Goal: Task Accomplishment & Management: Manage account settings

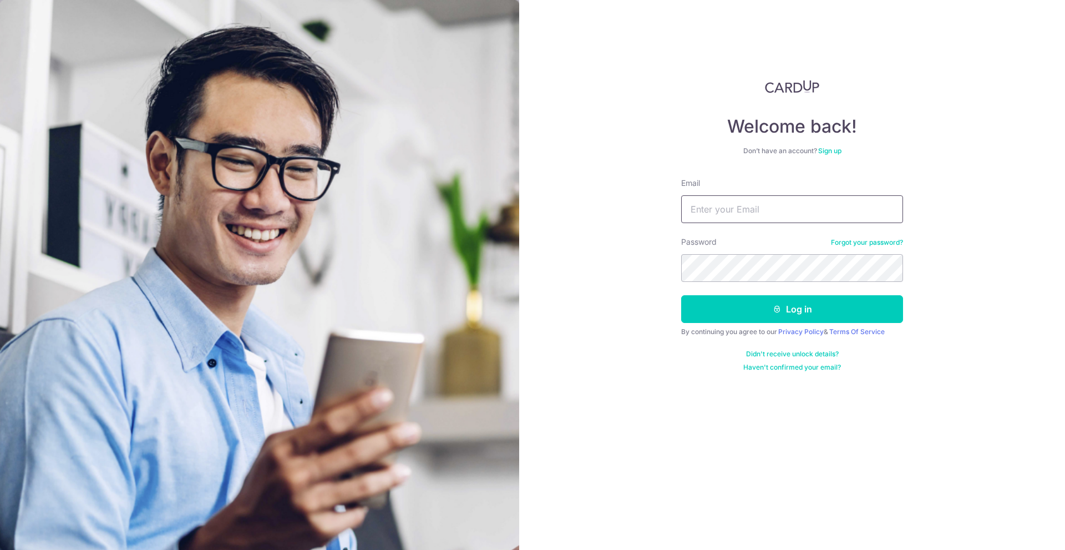
click at [742, 210] on input "Email" at bounding box center [792, 209] width 222 height 28
type input "[EMAIL_ADDRESS][DOMAIN_NAME]"
click at [815, 314] on button "Log in" at bounding box center [792, 309] width 222 height 28
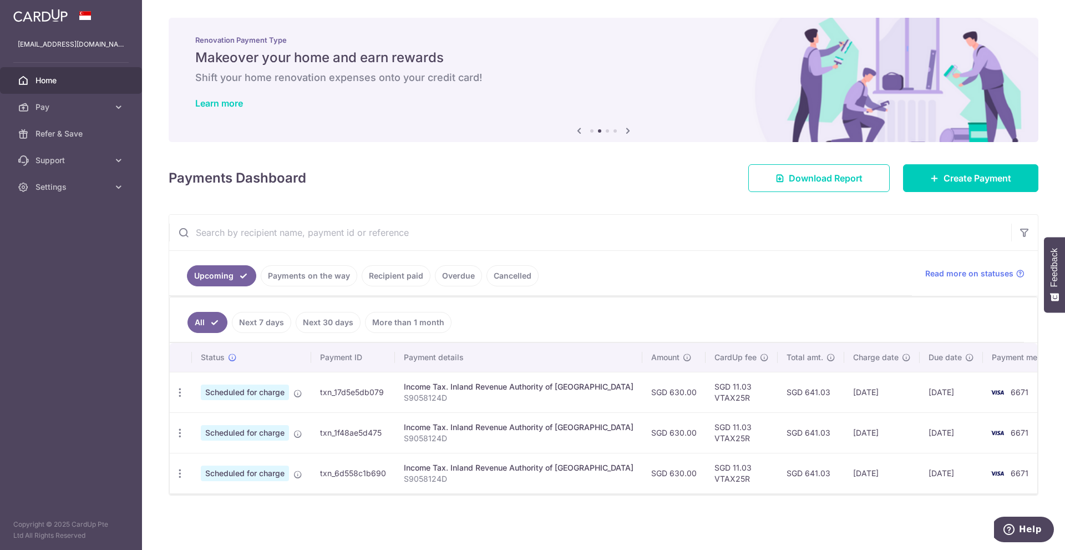
click at [397, 318] on link "More than 1 month" at bounding box center [408, 322] width 87 height 21
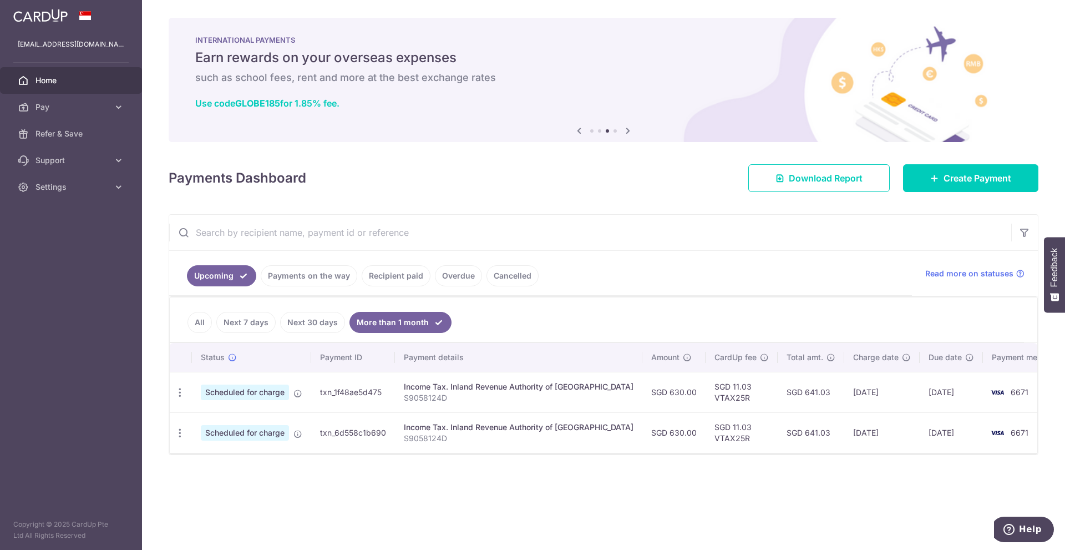
click at [299, 324] on link "Next 30 days" at bounding box center [312, 322] width 65 height 21
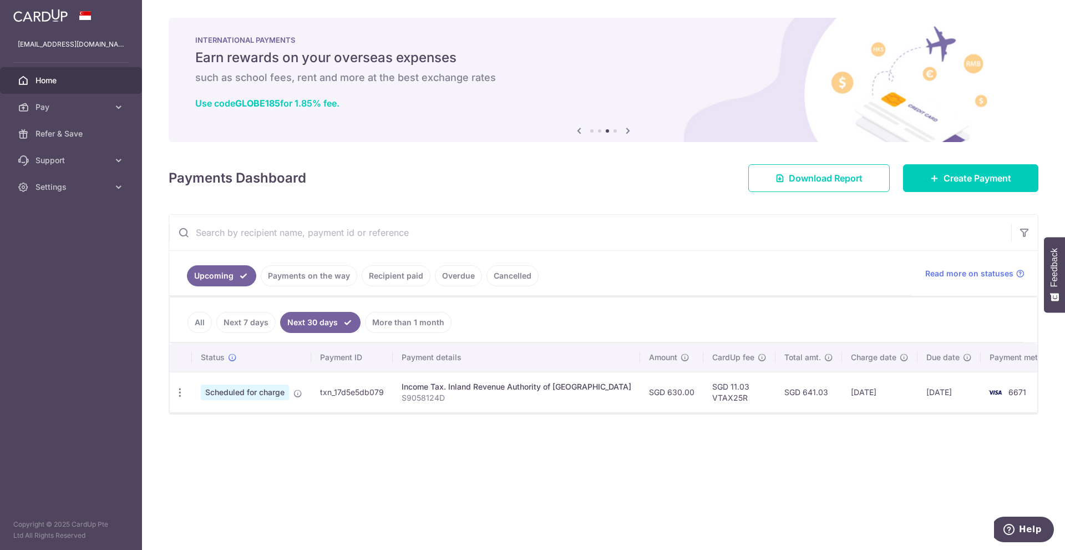
click at [201, 324] on link "All" at bounding box center [199, 322] width 24 height 21
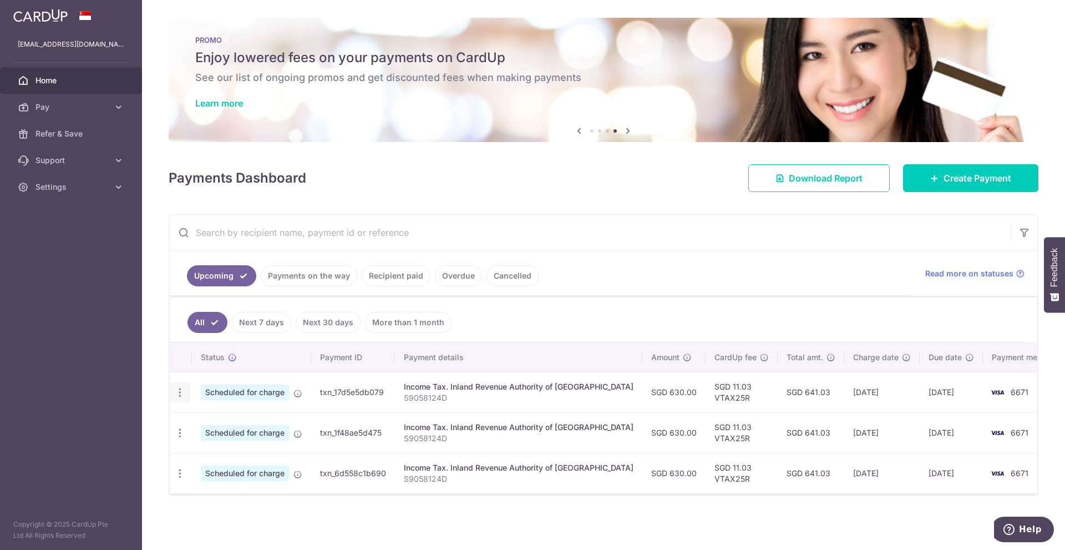
click at [180, 393] on icon "button" at bounding box center [180, 393] width 12 height 12
click at [209, 450] on span "Cancel payment" at bounding box center [239, 449] width 74 height 13
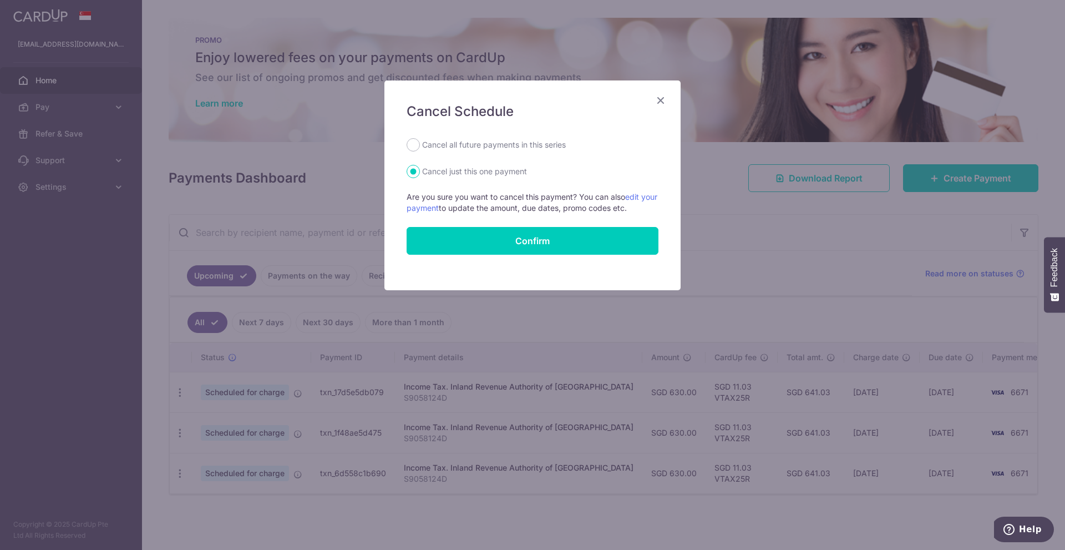
click at [663, 101] on icon "Close" at bounding box center [660, 100] width 13 height 14
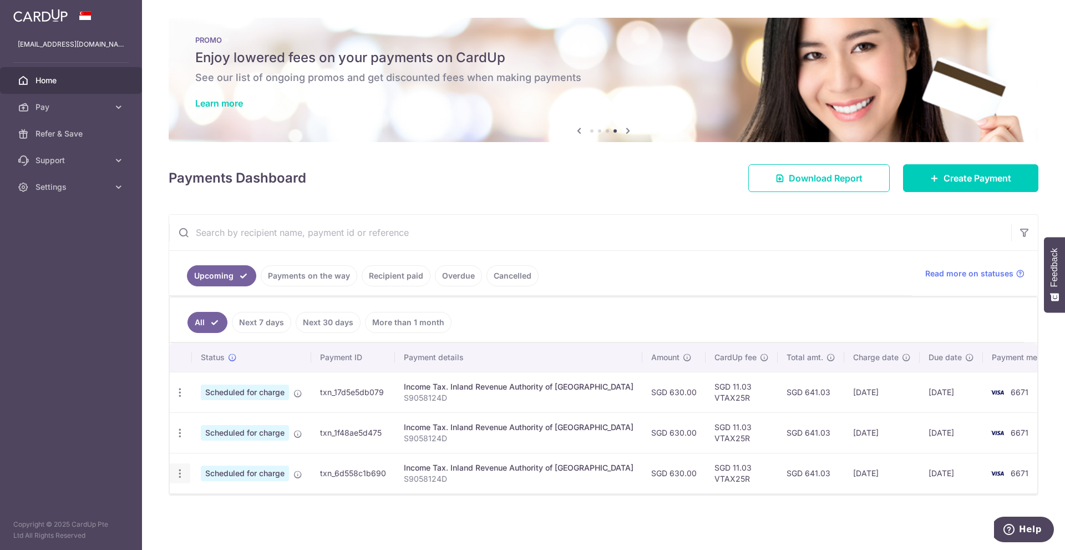
click at [177, 398] on icon "button" at bounding box center [180, 393] width 12 height 12
click at [227, 531] on span "Cancel payment" at bounding box center [239, 530] width 74 height 13
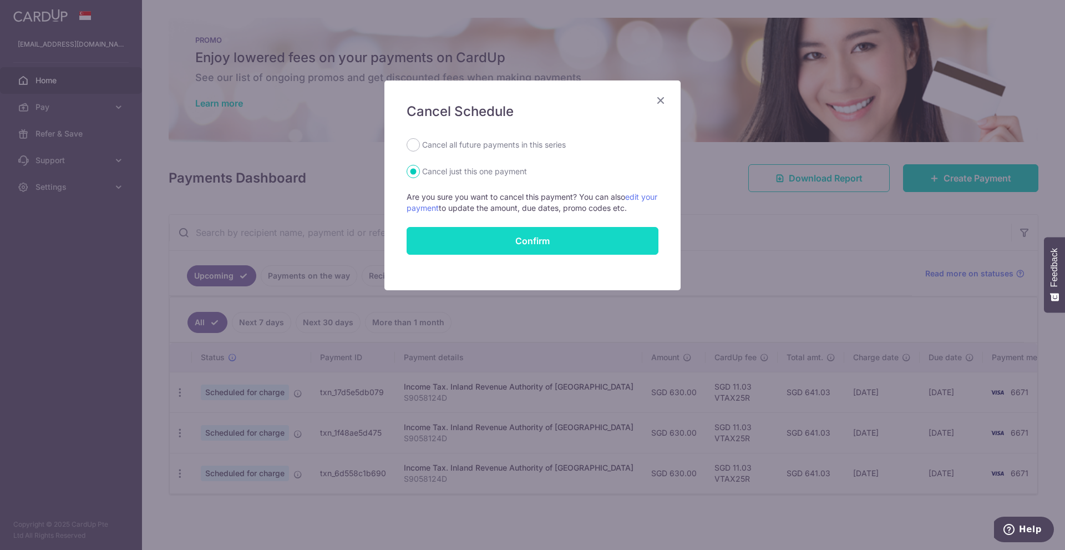
click at [488, 242] on button "Confirm" at bounding box center [533, 241] width 252 height 28
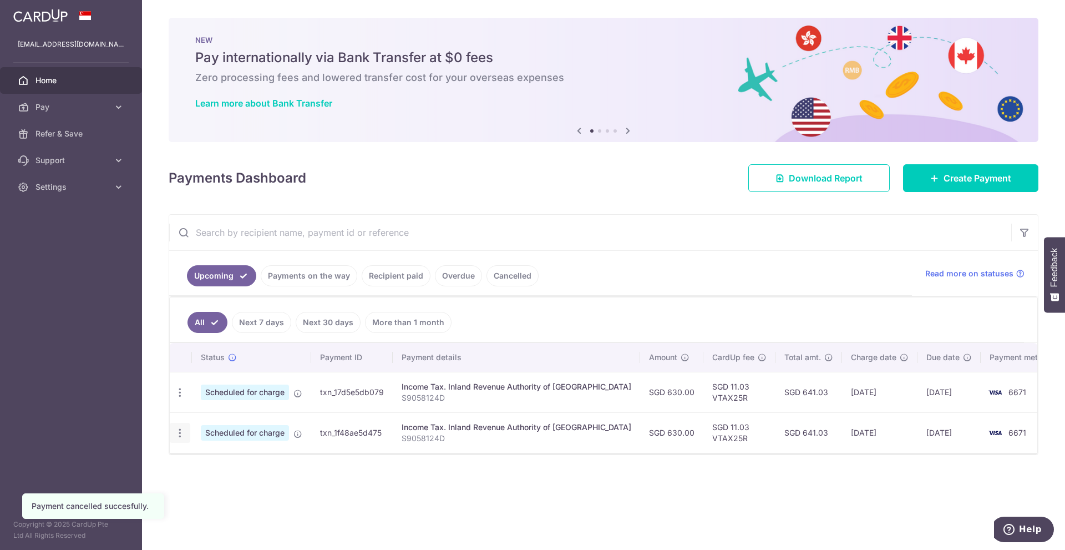
click at [176, 398] on icon "button" at bounding box center [180, 393] width 12 height 12
click at [212, 496] on span "Cancel payment" at bounding box center [239, 490] width 74 height 13
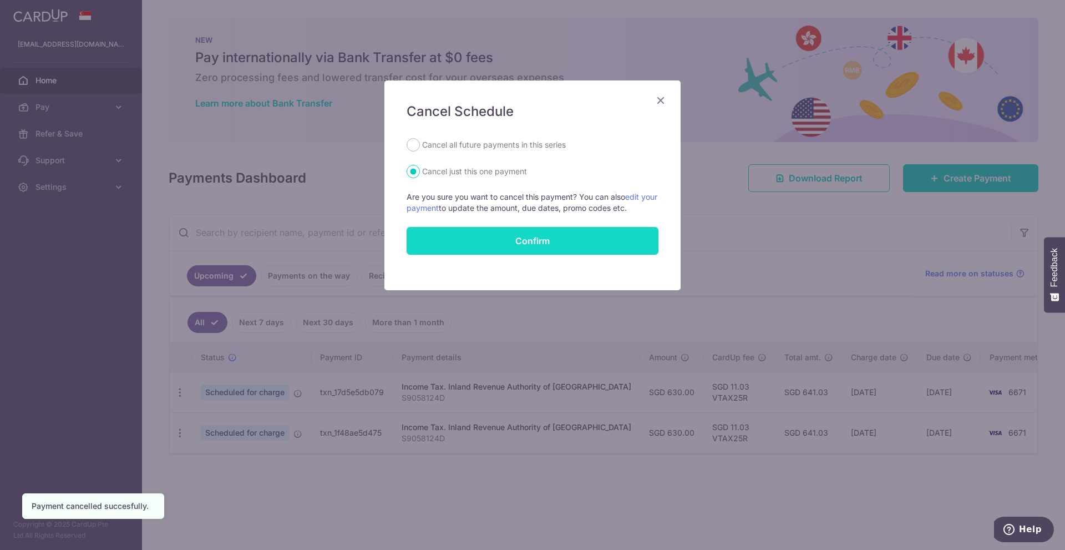
click at [505, 242] on button "Confirm" at bounding box center [533, 241] width 252 height 28
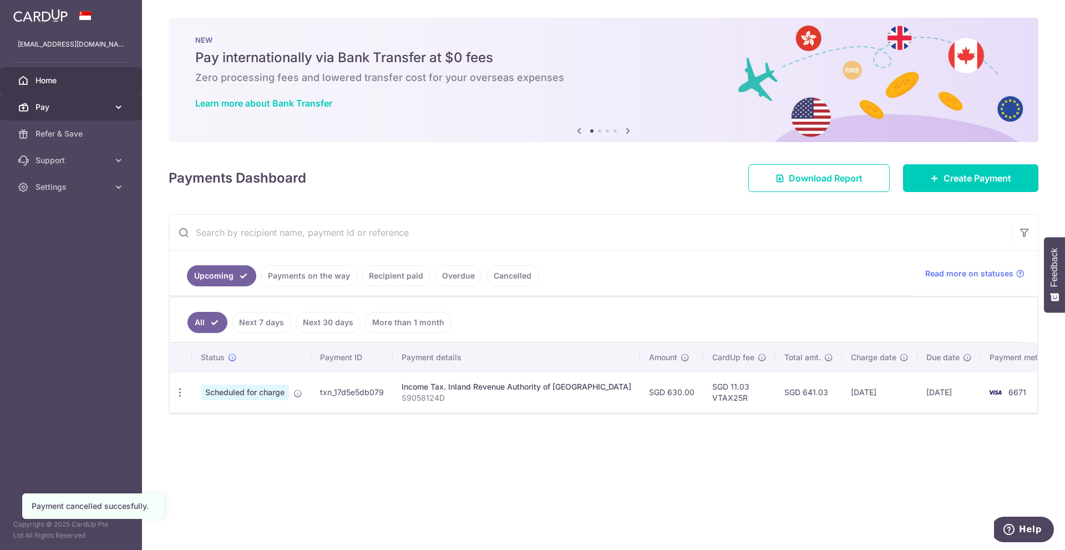
click at [103, 97] on link "Pay" at bounding box center [71, 107] width 142 height 27
